Goal: Information Seeking & Learning: Learn about a topic

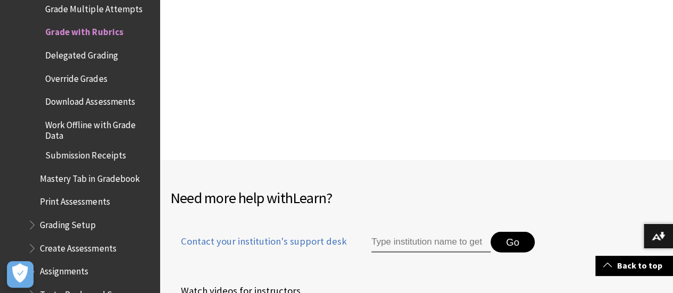
scroll to position [5158, 0]
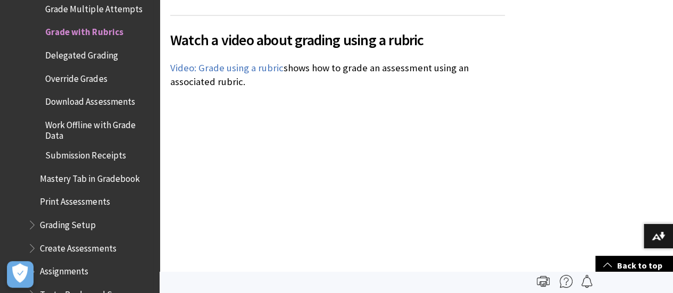
click at [87, 74] on span "Override Grades" at bounding box center [76, 77] width 62 height 14
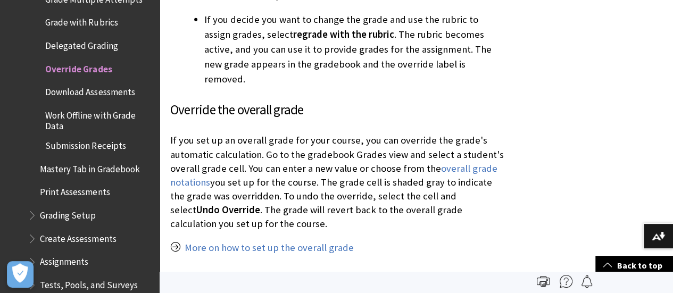
scroll to position [1859, 0]
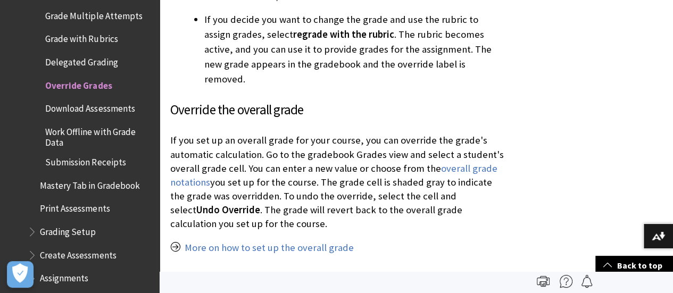
click at [85, 58] on span "Delegated Grading" at bounding box center [81, 60] width 72 height 14
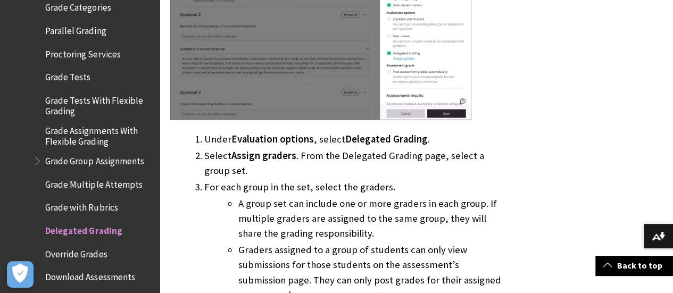
scroll to position [1676, 0]
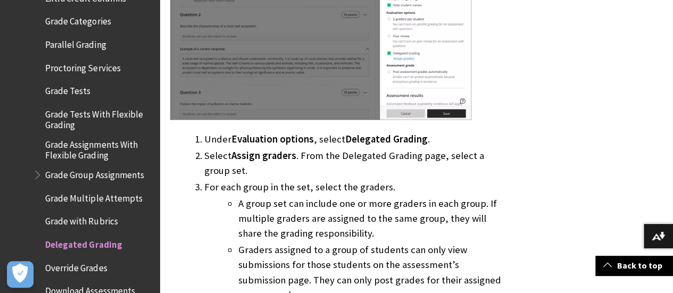
click at [99, 14] on span "Grade Categories" at bounding box center [77, 19] width 65 height 14
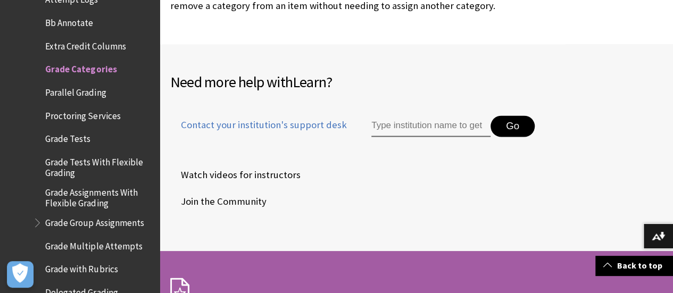
scroll to position [1612, 0]
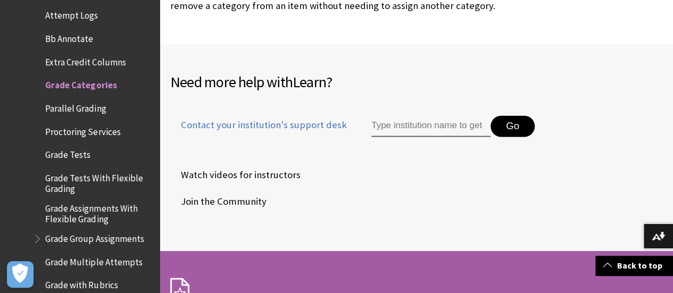
click at [86, 173] on span "Grade Tests With Flexible Grading" at bounding box center [98, 181] width 107 height 25
click at [93, 206] on span "Grade Assignments With Flexible Grading" at bounding box center [98, 211] width 107 height 25
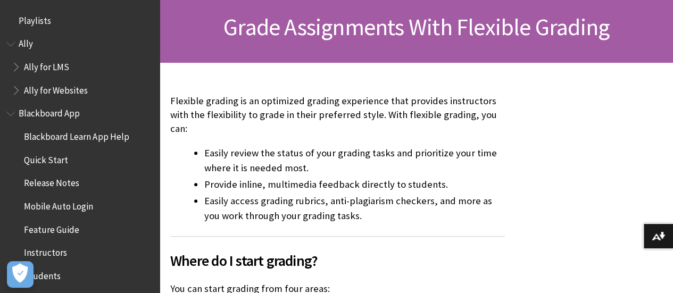
scroll to position [1789, 0]
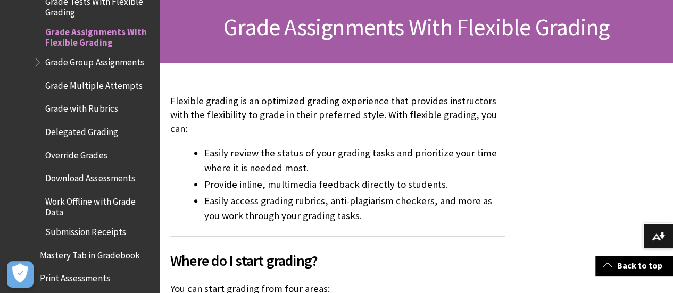
click at [40, 56] on span "Book outline for Blackboard Learn Help" at bounding box center [38, 59] width 11 height 13
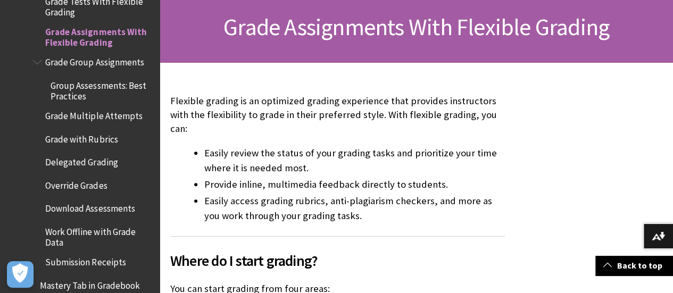
click at [76, 87] on span "Group Assessments: Best Practices" at bounding box center [102, 89] width 102 height 25
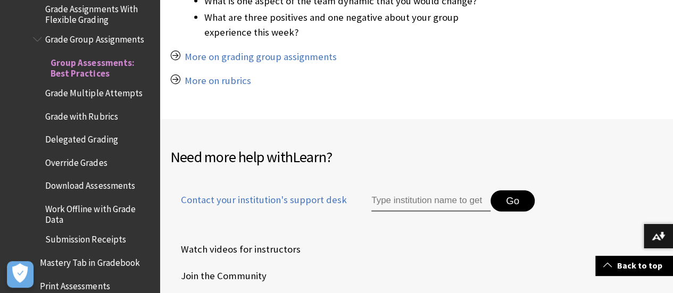
scroll to position [1789, 0]
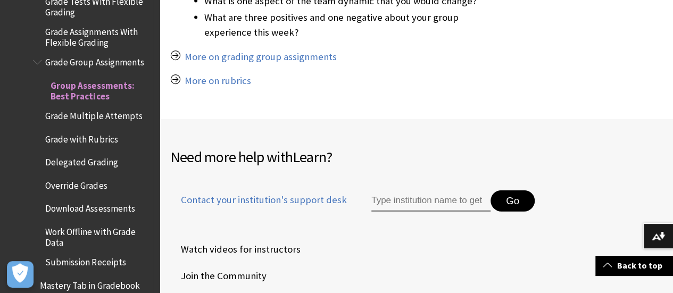
click at [91, 53] on span "Grade Group Assignments" at bounding box center [94, 60] width 98 height 14
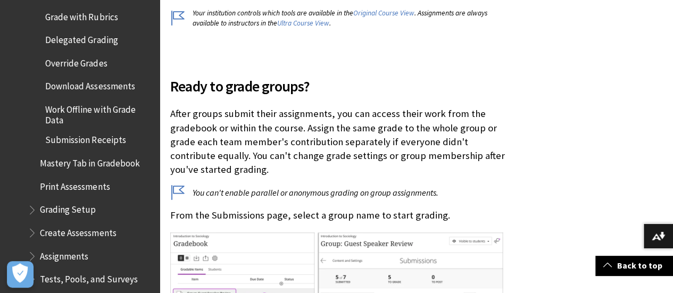
scroll to position [1925, 0]
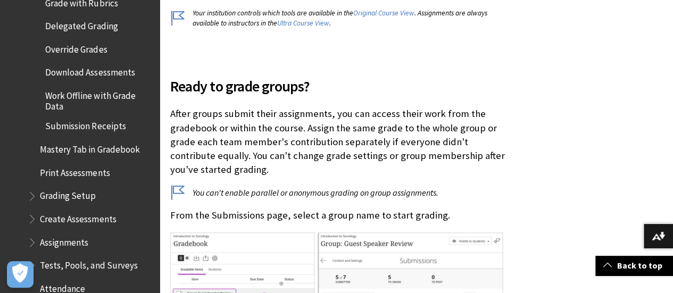
click at [36, 197] on span "Book outline for Blackboard Learn Help" at bounding box center [33, 193] width 11 height 13
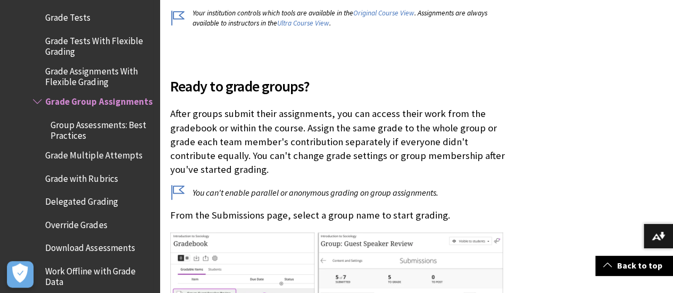
scroll to position [1766, 0]
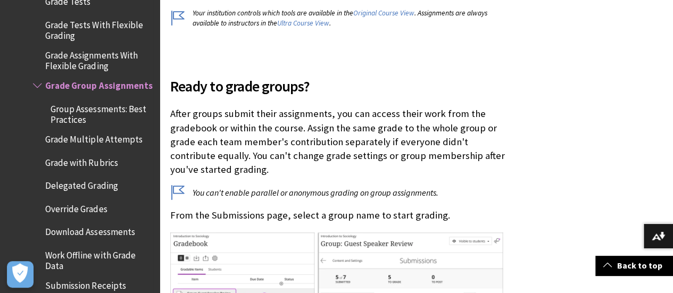
click at [89, 182] on span "Delegated Grading" at bounding box center [81, 184] width 72 height 14
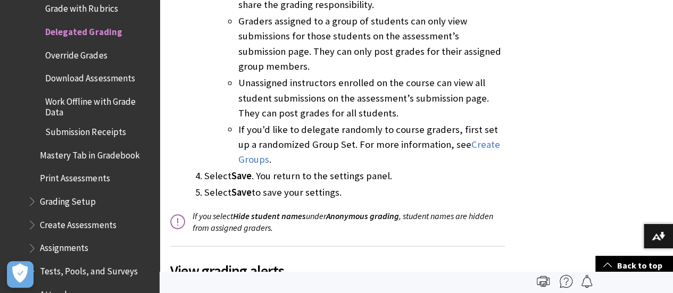
scroll to position [904, 0]
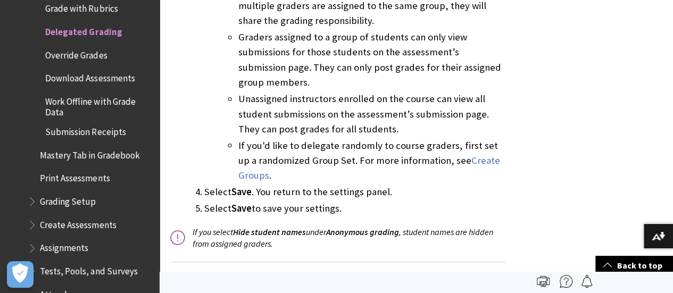
click at [101, 49] on span "Override Grades" at bounding box center [76, 53] width 62 height 14
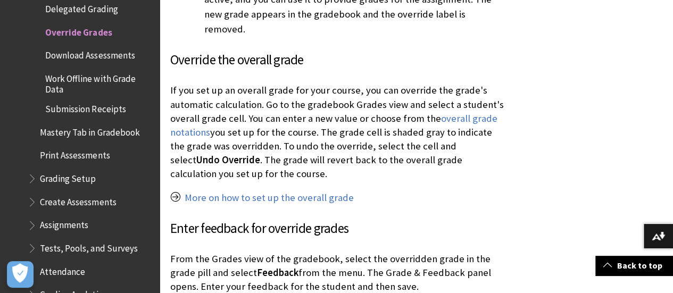
scroll to position [1329, 0]
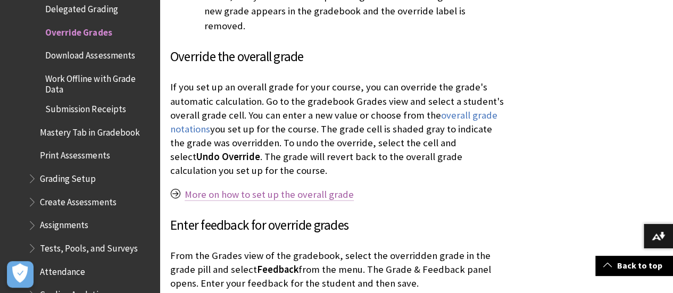
click at [283, 188] on link "More on how to set up the overall grade" at bounding box center [269, 194] width 169 height 13
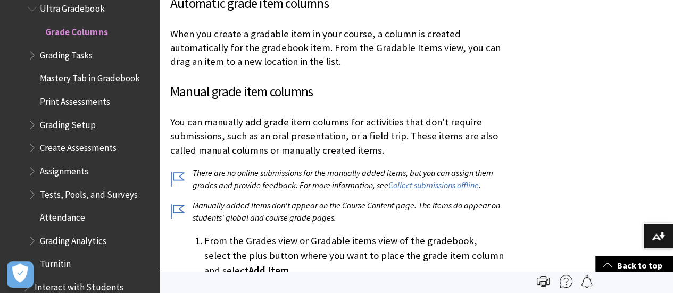
scroll to position [4050, 0]
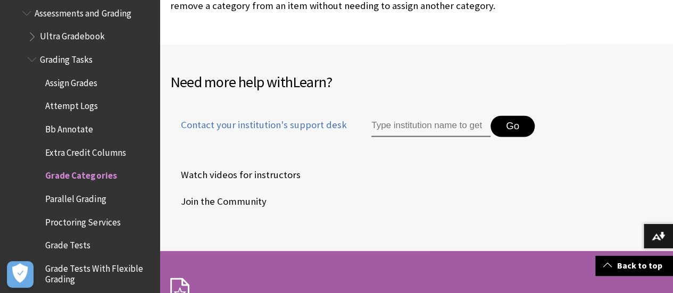
scroll to position [1506, 0]
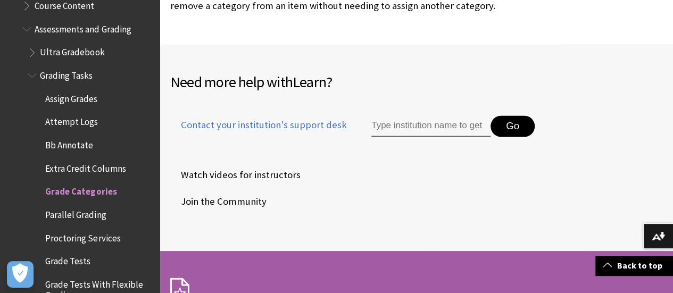
click at [83, 92] on span "Assign Grades" at bounding box center [71, 97] width 52 height 14
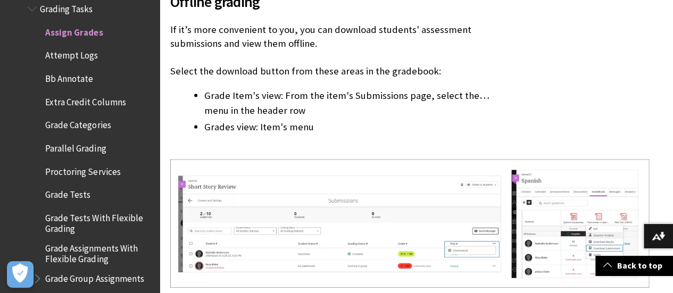
scroll to position [11168, 0]
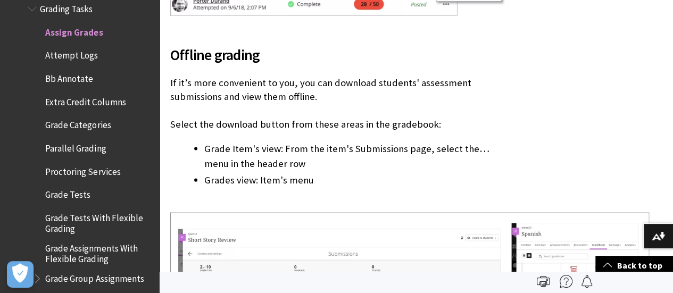
click at [106, 240] on span "Grade Assignments With Flexible Grading" at bounding box center [98, 251] width 107 height 25
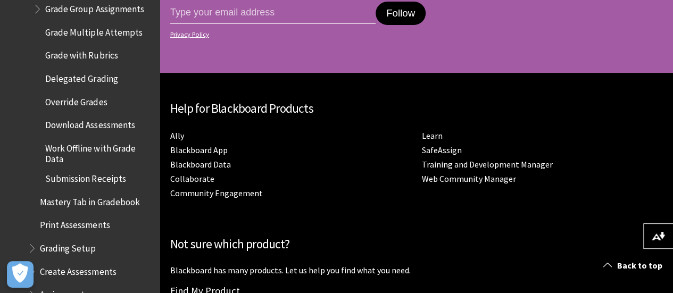
scroll to position [4074, 0]
click at [74, 177] on span "Submission Receipts" at bounding box center [85, 177] width 80 height 14
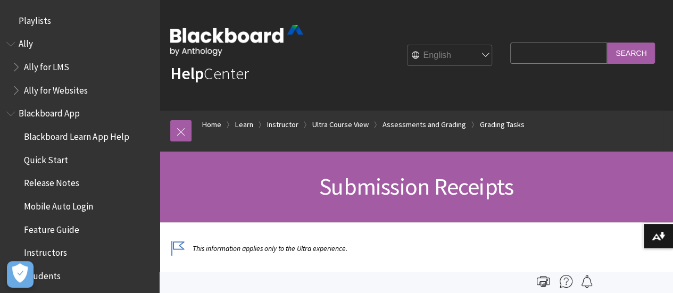
scroll to position [1989, 0]
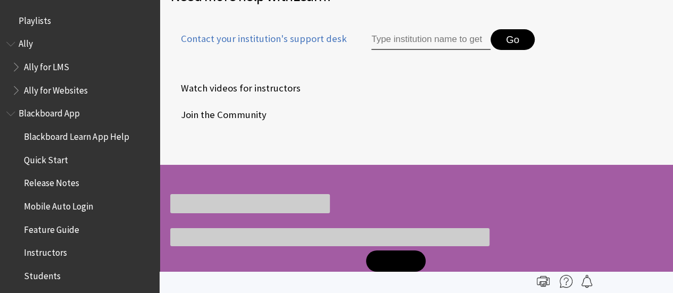
scroll to position [1789, 0]
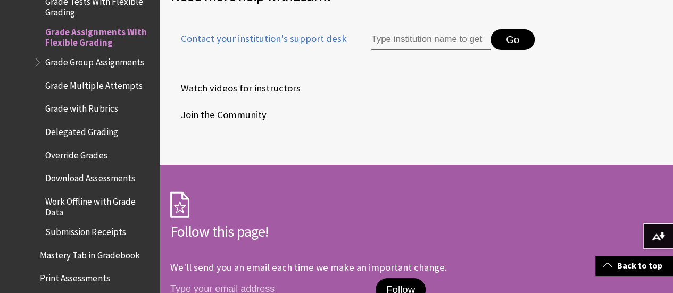
click at [105, 246] on span "Mastery Tab in Gradebook" at bounding box center [89, 253] width 99 height 14
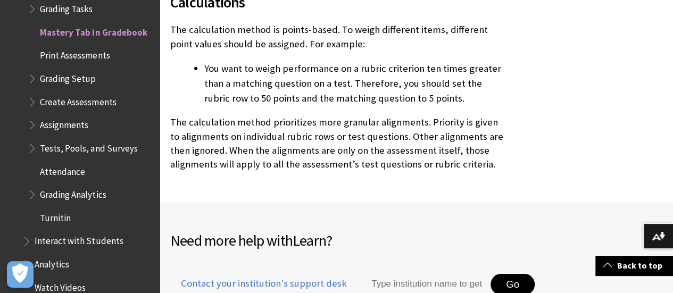
scroll to position [1436, 0]
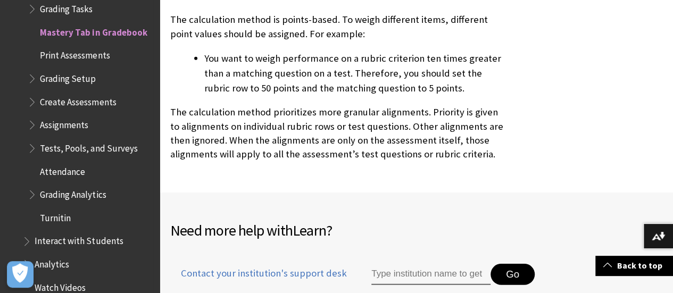
click at [30, 190] on span "Book outline for Blackboard Learn Help" at bounding box center [33, 192] width 11 height 13
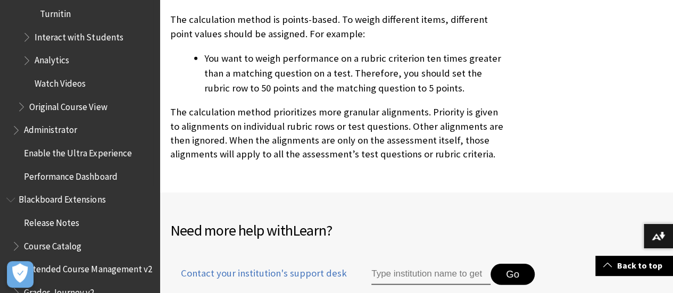
scroll to position [1838, 0]
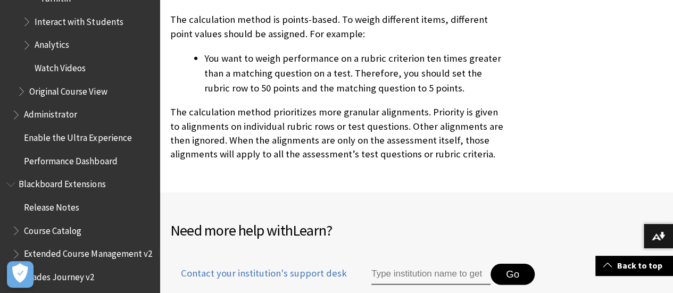
click at [14, 178] on span "Book outline for Blackboard Extensions" at bounding box center [11, 181] width 11 height 13
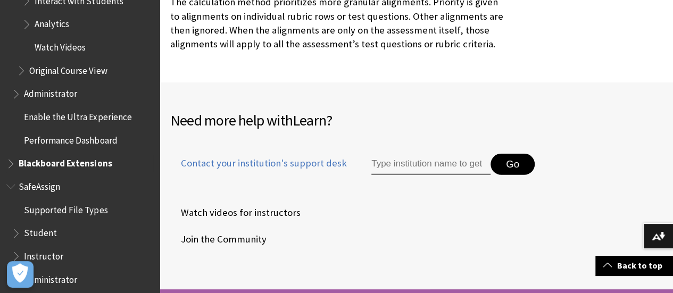
scroll to position [1595, 0]
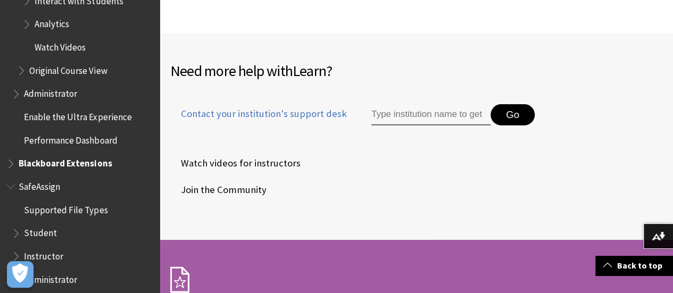
click at [47, 247] on span "Instructor" at bounding box center [43, 254] width 39 height 14
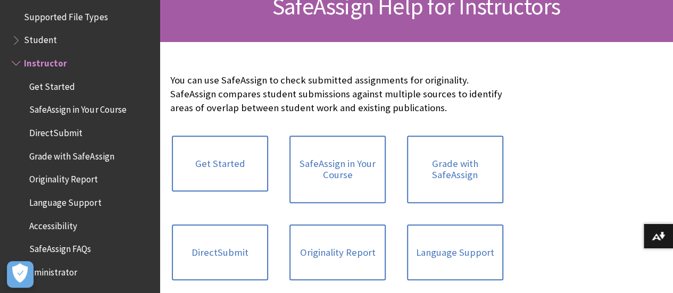
scroll to position [213, 0]
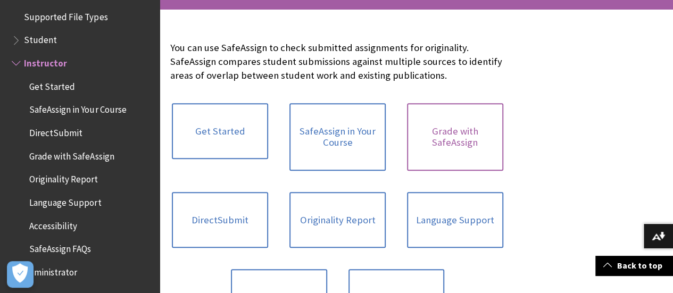
click at [407, 143] on link "Grade with SafeAssign" at bounding box center [455, 137] width 96 height 68
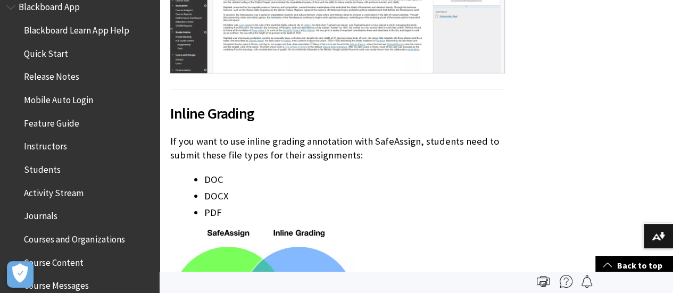
scroll to position [160, 0]
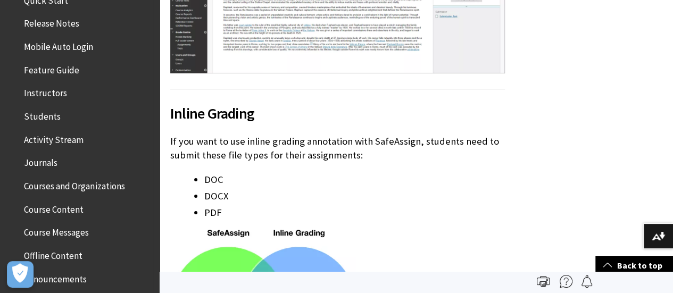
click at [44, 90] on span "Instructors" at bounding box center [45, 92] width 43 height 14
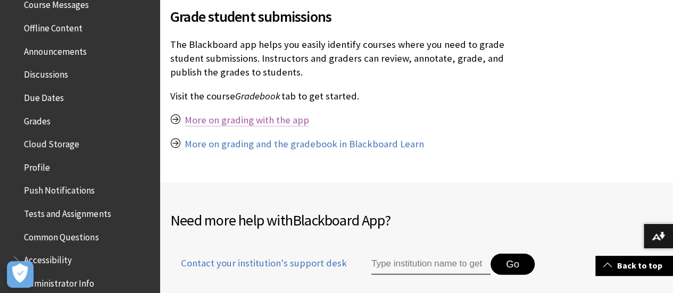
scroll to position [1489, 0]
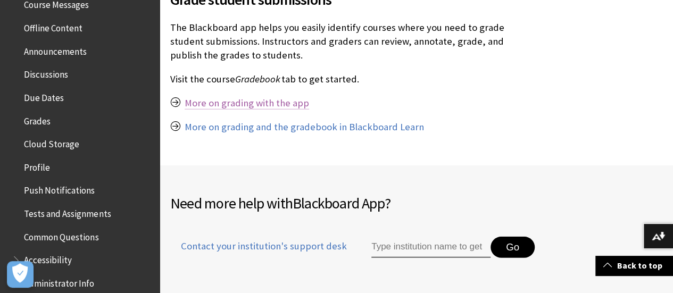
click at [274, 97] on link "More on grading with the app" at bounding box center [247, 103] width 124 height 13
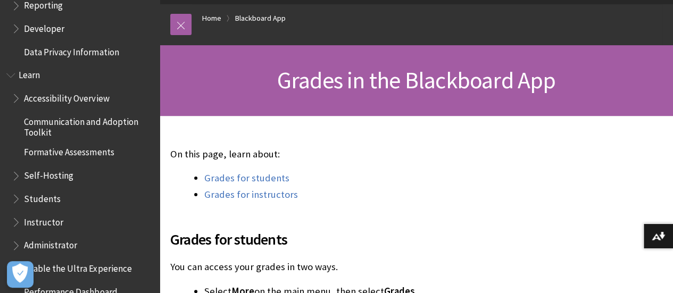
scroll to position [855, 0]
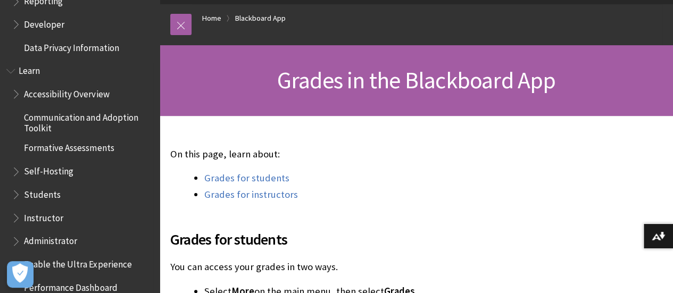
click at [14, 73] on span "Book outline for Blackboard Learn Help" at bounding box center [11, 68] width 11 height 13
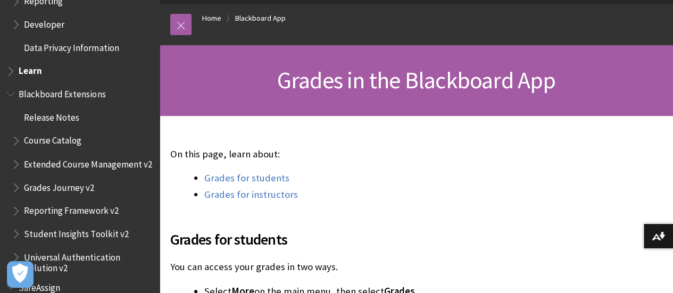
scroll to position [908, 0]
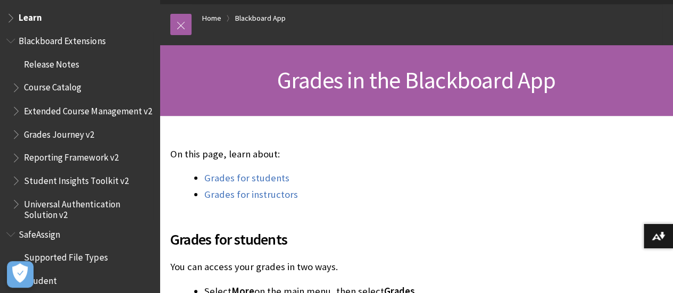
click at [69, 139] on span "Grades Journey v2" at bounding box center [59, 132] width 70 height 14
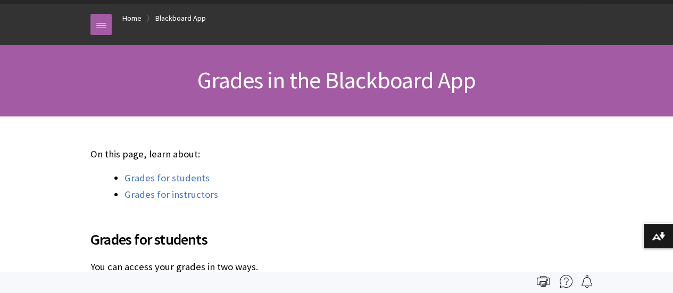
scroll to position [483, 0]
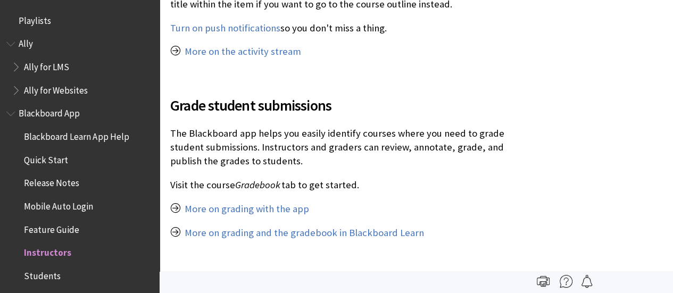
scroll to position [228, 0]
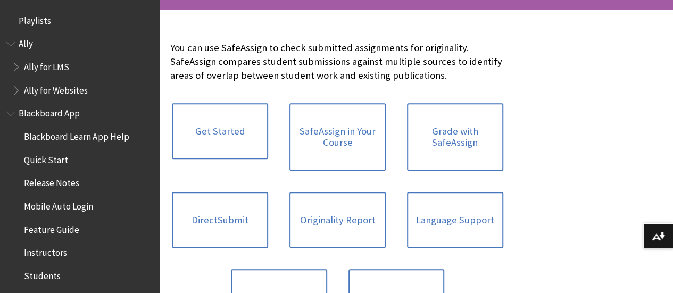
scroll to position [1372, 0]
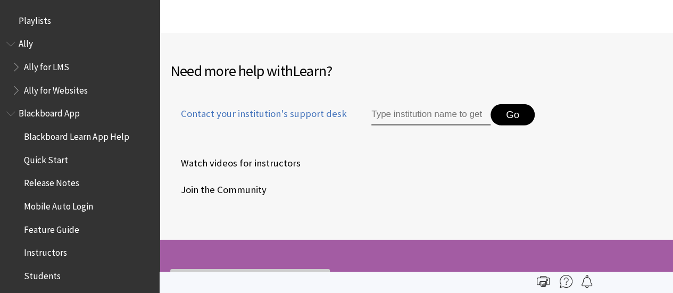
scroll to position [1573, 0]
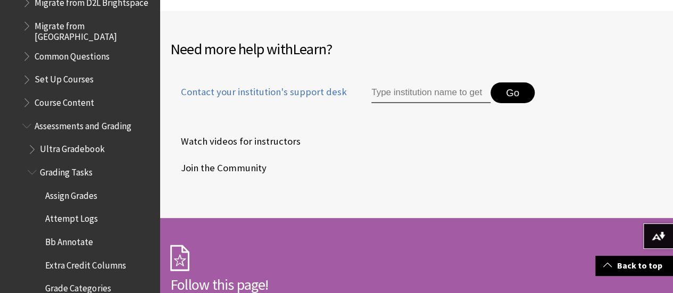
scroll to position [1470, 0]
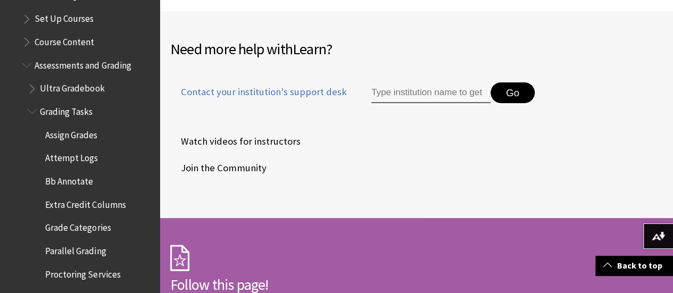
click at [87, 132] on span "Assign Grades" at bounding box center [71, 133] width 52 height 14
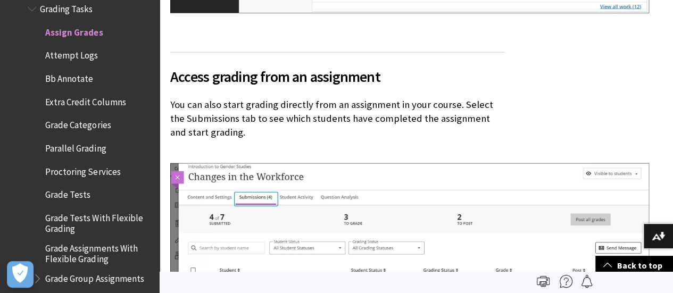
scroll to position [1626, 0]
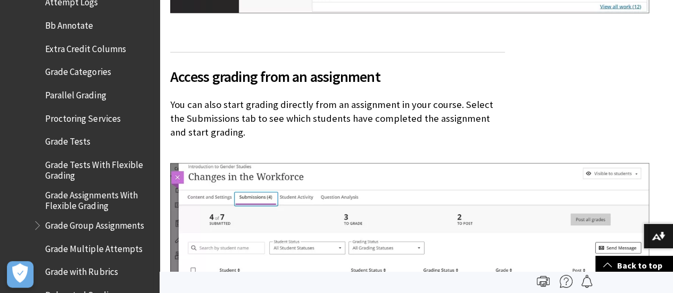
click at [84, 221] on span "Grade Group Assignments" at bounding box center [94, 223] width 98 height 14
click at [82, 226] on span "Grade Group Assignments" at bounding box center [98, 223] width 107 height 14
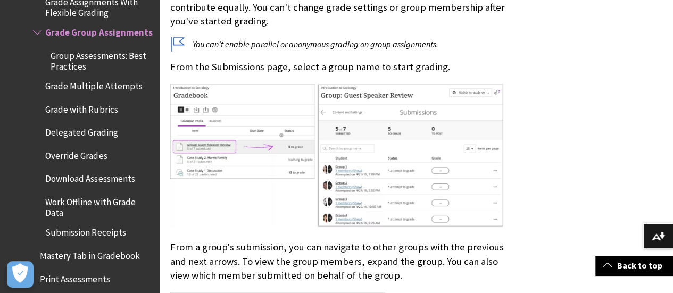
scroll to position [479, 0]
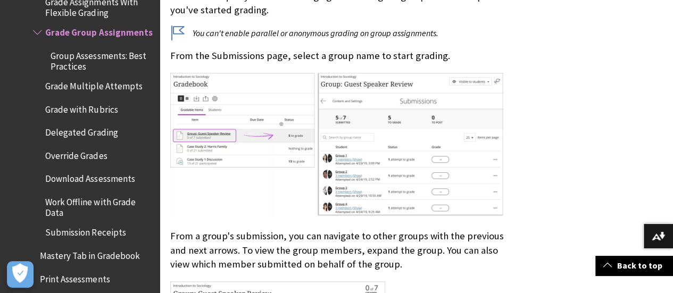
click at [110, 112] on span "Grade with Rubrics" at bounding box center [81, 108] width 72 height 14
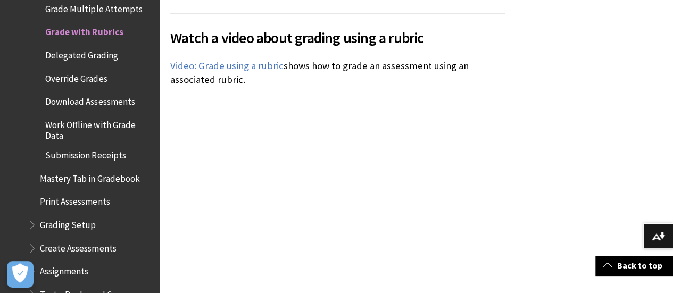
scroll to position [5212, 0]
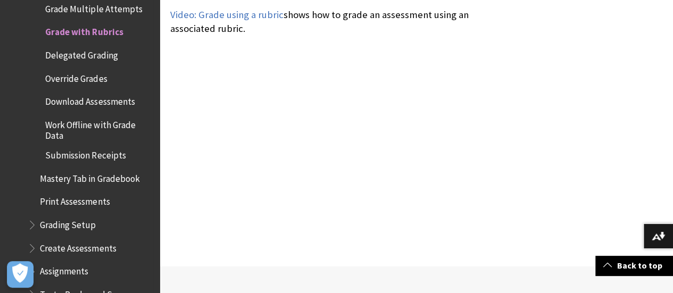
click at [100, 47] on span "Delegated Grading" at bounding box center [81, 53] width 72 height 14
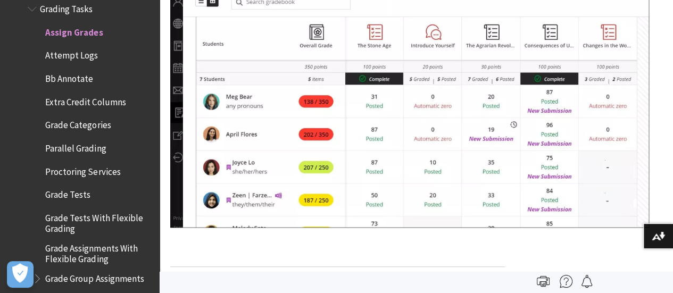
scroll to position [8668, 0]
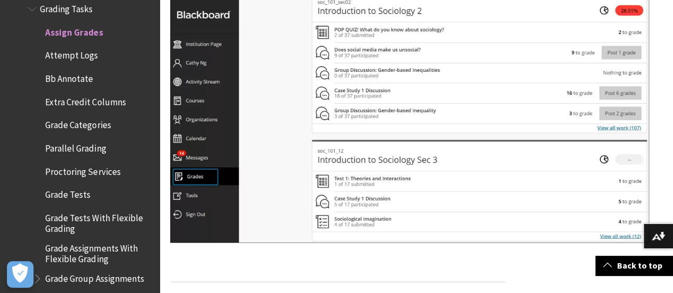
scroll to position [1064, 0]
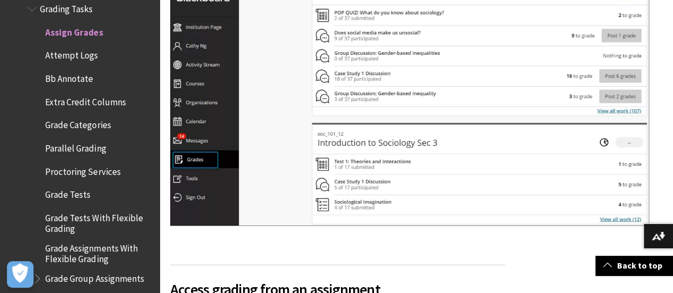
click at [102, 171] on span "Proctoring Services" at bounding box center [93, 172] width 120 height 18
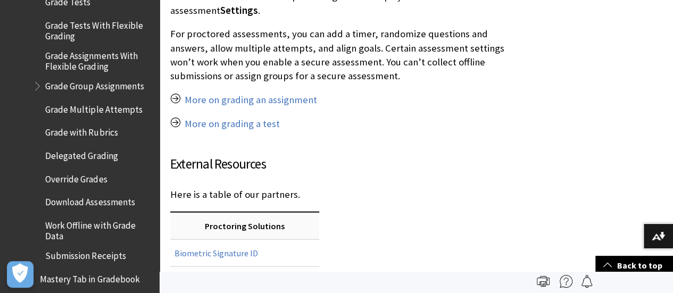
scroll to position [1064, 0]
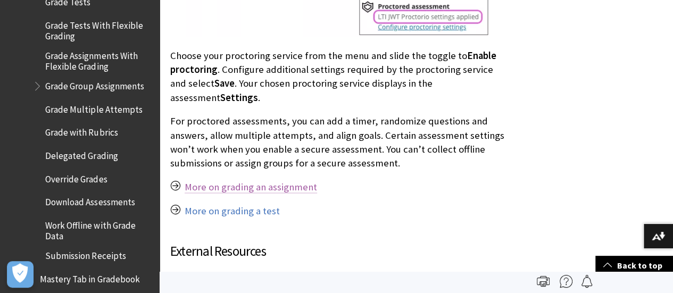
click at [269, 181] on link "More on grading an assignment" at bounding box center [251, 187] width 132 height 13
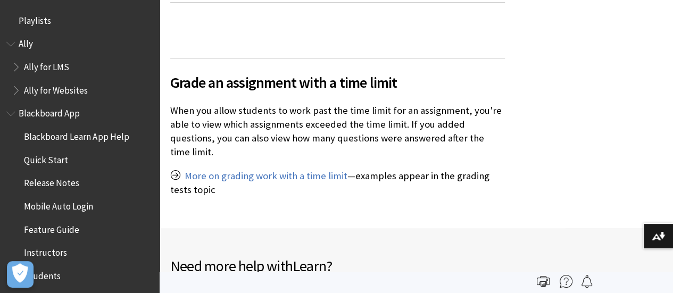
scroll to position [8137, 0]
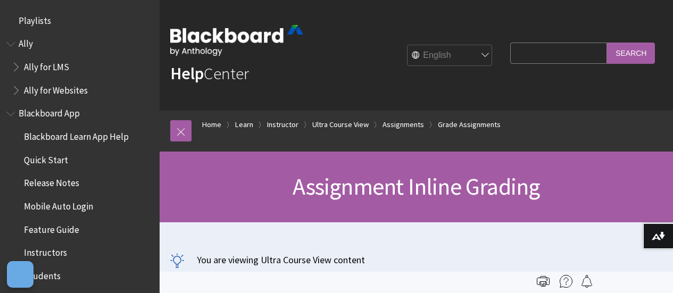
scroll to position [8363, 0]
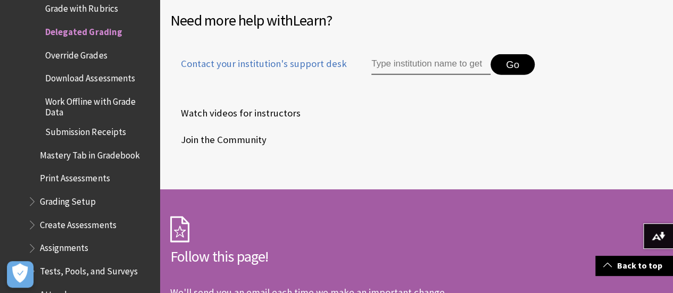
scroll to position [1489, 0]
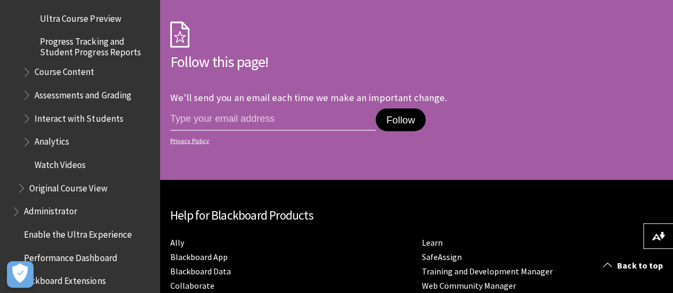
scroll to position [3350, 0]
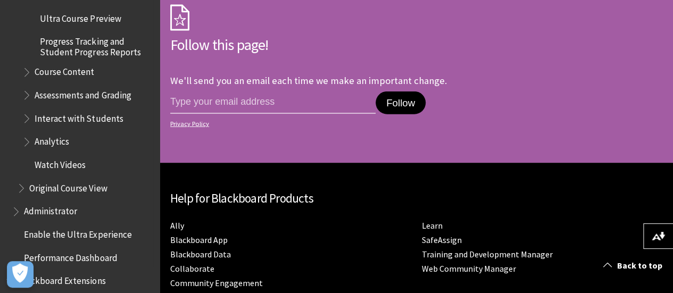
click at [93, 96] on span "Assessments and Grading" at bounding box center [83, 93] width 96 height 14
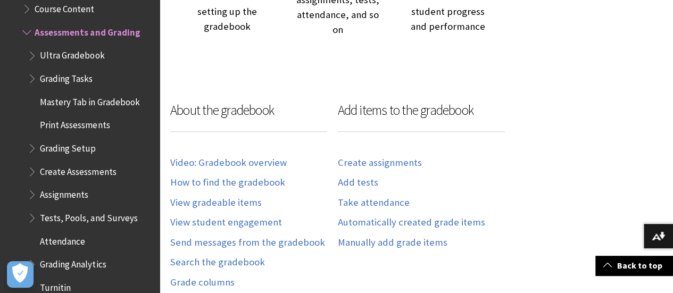
scroll to position [532, 0]
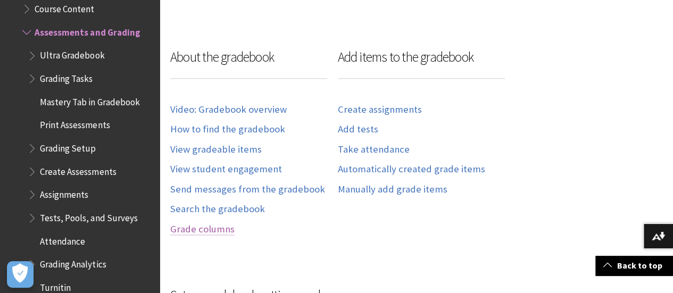
click at [213, 236] on link "Grade columns" at bounding box center [202, 229] width 64 height 12
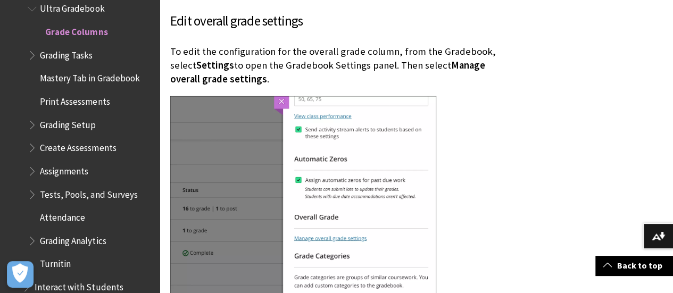
scroll to position [3616, 0]
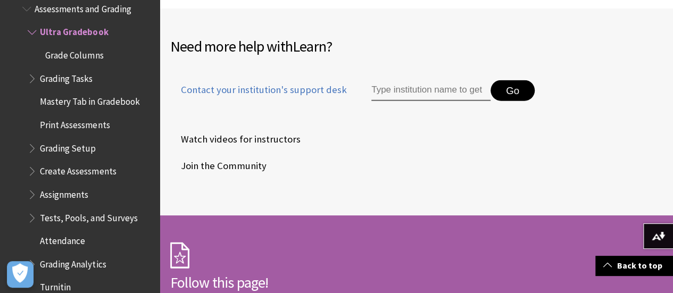
scroll to position [7261, 0]
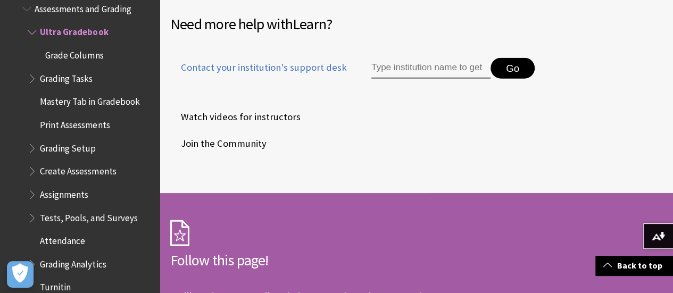
click at [66, 144] on span "Grading Setup" at bounding box center [68, 146] width 56 height 14
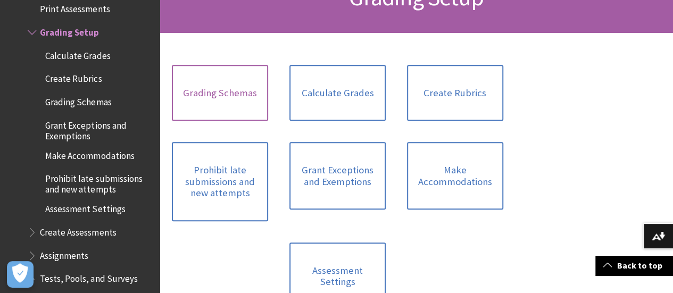
scroll to position [213, 0]
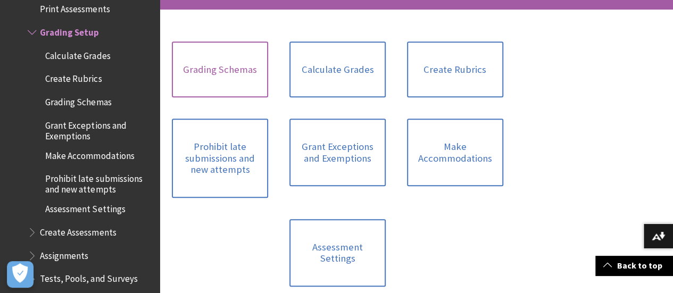
click at [189, 75] on link "Grading Schemas" at bounding box center [220, 69] width 96 height 56
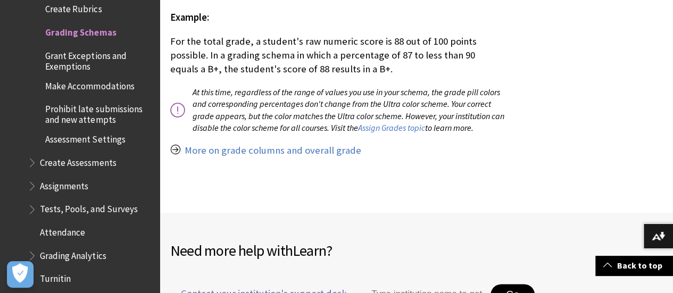
scroll to position [2606, 0]
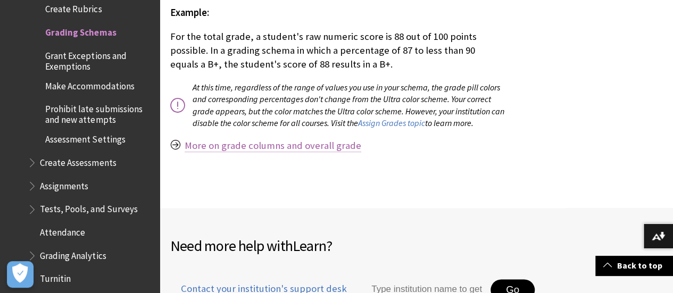
click at [277, 139] on link "More on grade columns and overall grade" at bounding box center [273, 145] width 177 height 13
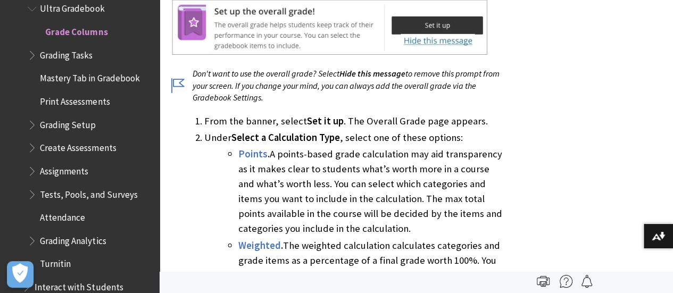
scroll to position [957, 0]
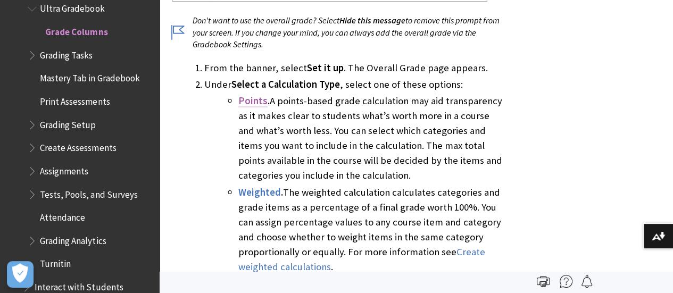
click at [257, 94] on span "Points" at bounding box center [252, 100] width 29 height 12
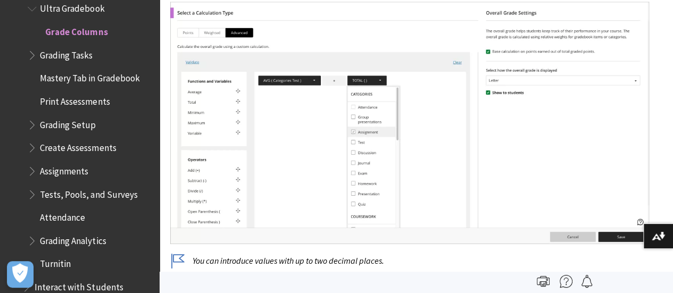
scroll to position [3270, 0]
